Goal: Navigation & Orientation: Find specific page/section

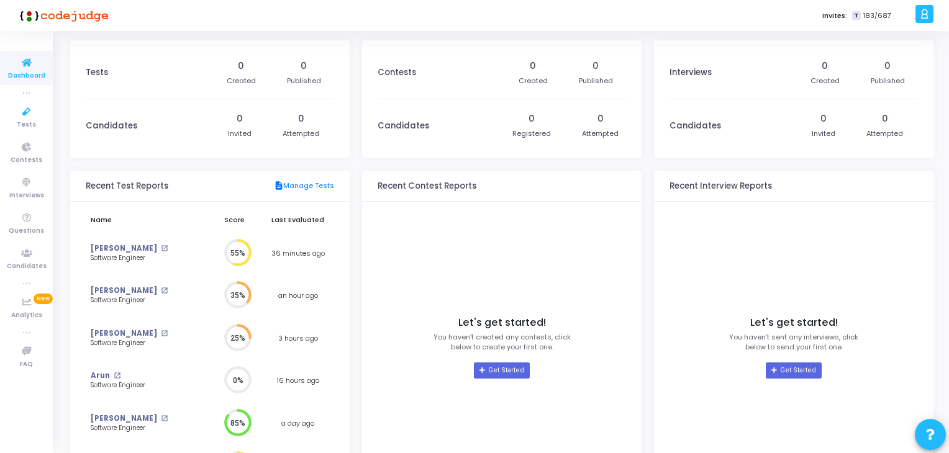
click at [30, 71] on span "Dashboard" at bounding box center [26, 76] width 37 height 11
click at [23, 114] on icon at bounding box center [27, 112] width 26 height 16
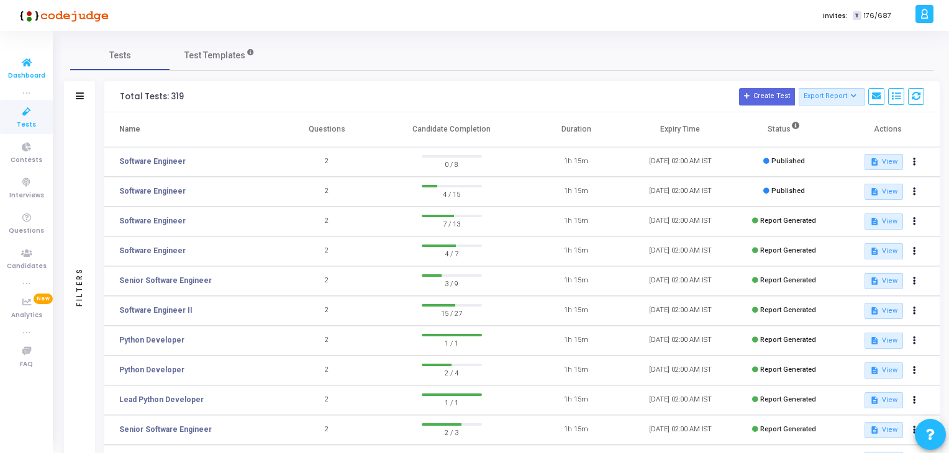
click at [22, 62] on icon at bounding box center [27, 63] width 26 height 16
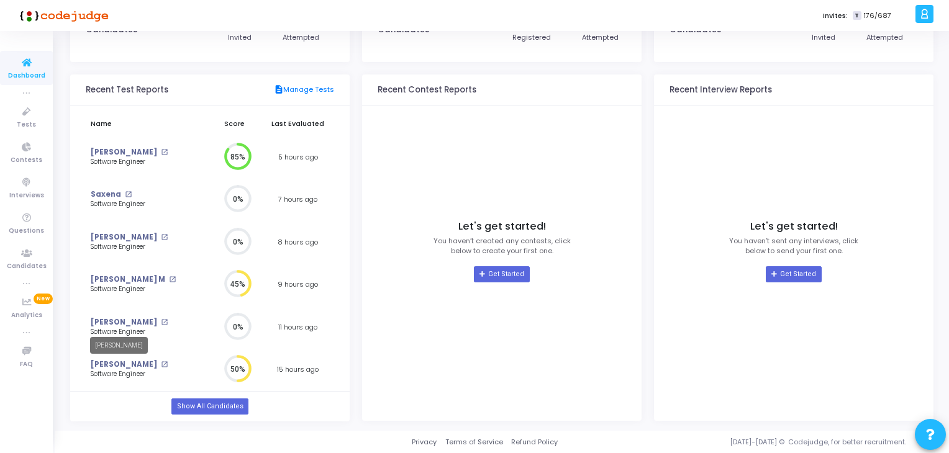
scroll to position [96, 0]
click at [188, 407] on link "Show All Candidates" at bounding box center [209, 407] width 76 height 16
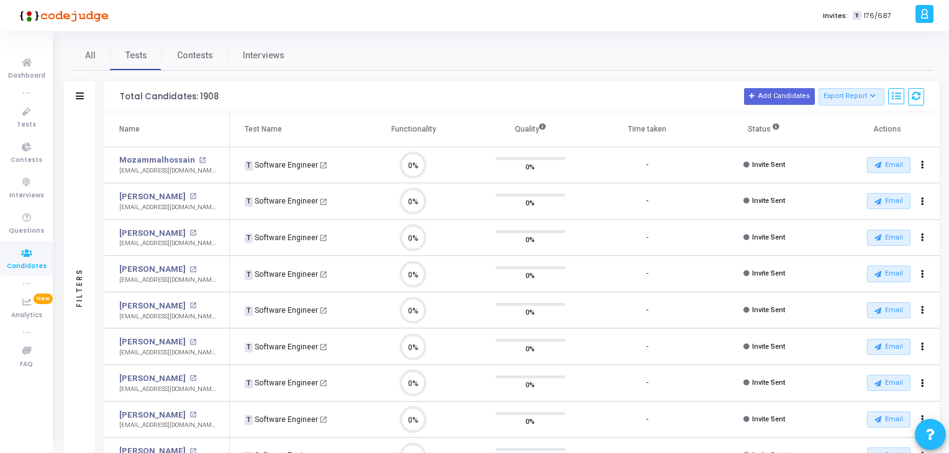
scroll to position [25, 32]
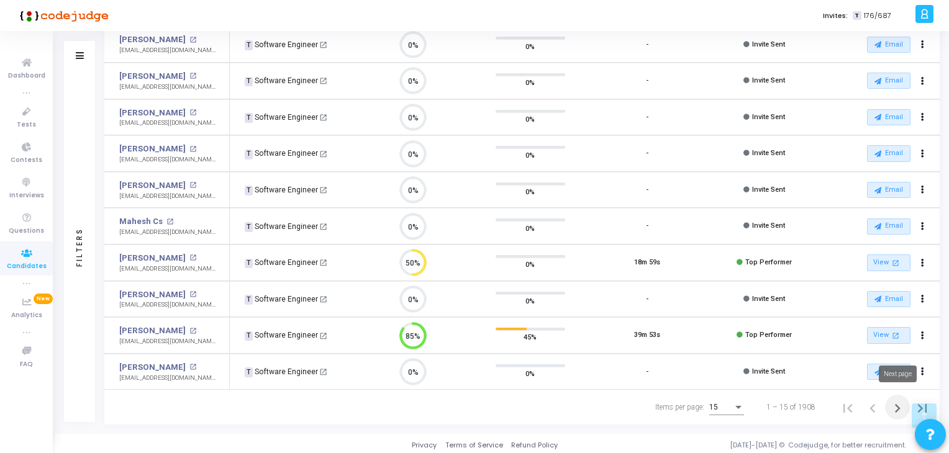
click at [895, 404] on icon "Next page" at bounding box center [897, 408] width 17 height 17
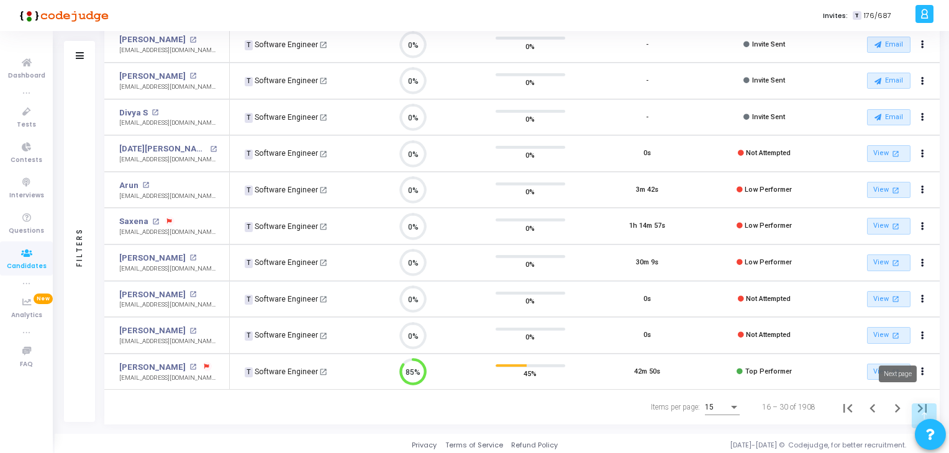
click at [897, 404] on icon "Next page" at bounding box center [897, 408] width 17 height 17
